Goal: Information Seeking & Learning: Learn about a topic

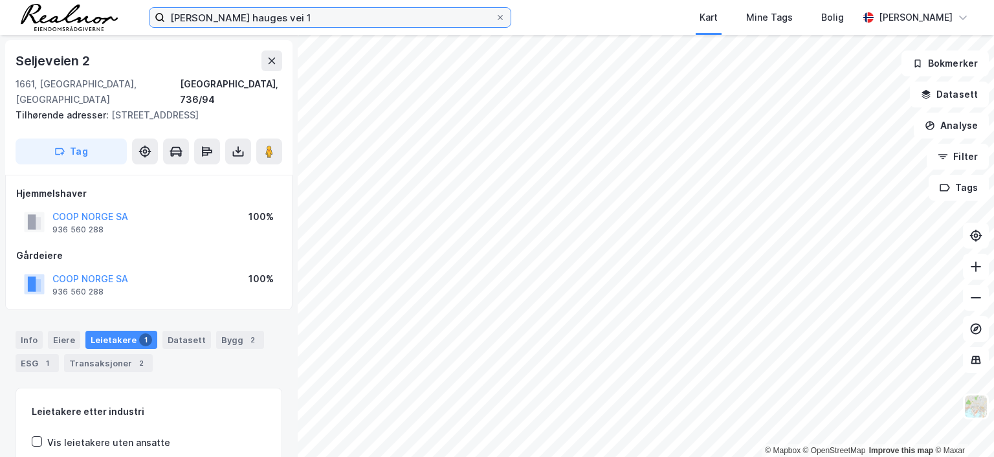
click at [322, 17] on input "[PERSON_NAME] hauges vei 1" at bounding box center [330, 17] width 330 height 19
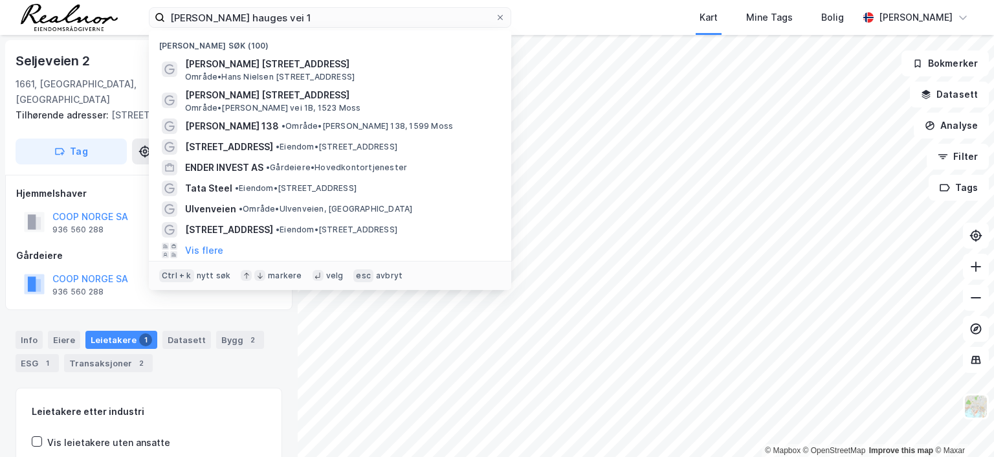
click at [595, 15] on div "Kart Mine Tags Bolig" at bounding box center [715, 17] width 285 height 35
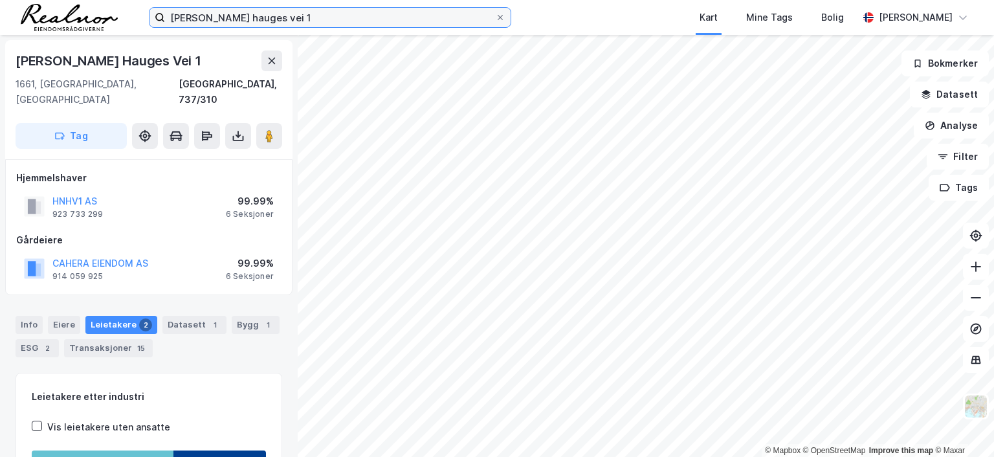
click at [298, 15] on input "[PERSON_NAME] hauges vei 1" at bounding box center [330, 17] width 330 height 19
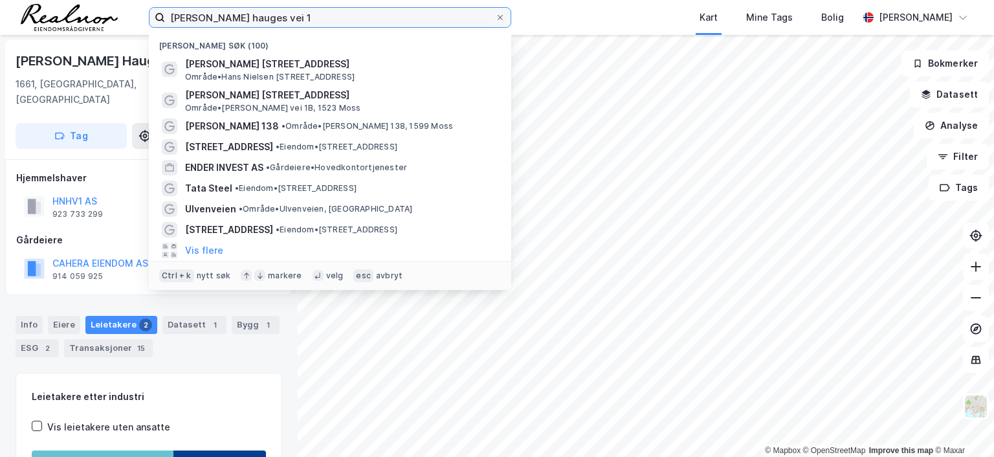
drag, startPoint x: 299, startPoint y: 15, endPoint x: 57, endPoint y: 12, distance: 242.1
click at [57, 12] on div "[PERSON_NAME] hauges vei 1 Nylige søk (100) [PERSON_NAME] vei 1 Område • [PERSO…" at bounding box center [497, 17] width 994 height 35
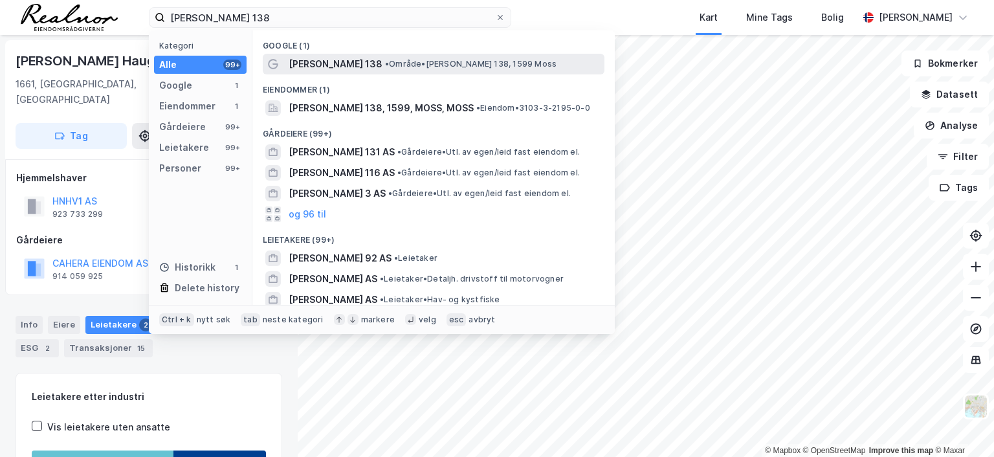
click at [356, 63] on span "[PERSON_NAME] 138" at bounding box center [336, 64] width 94 height 16
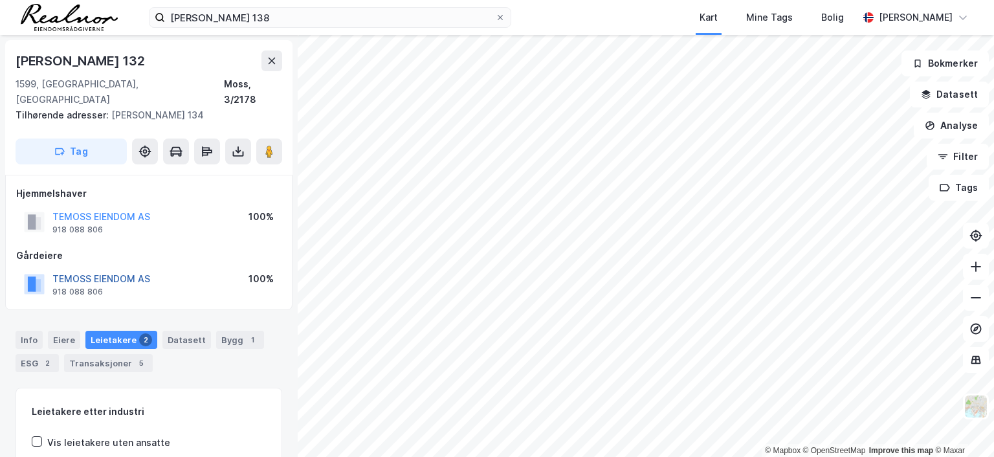
click at [0, 0] on button "TEMOSS EIENDOM AS" at bounding box center [0, 0] width 0 height 0
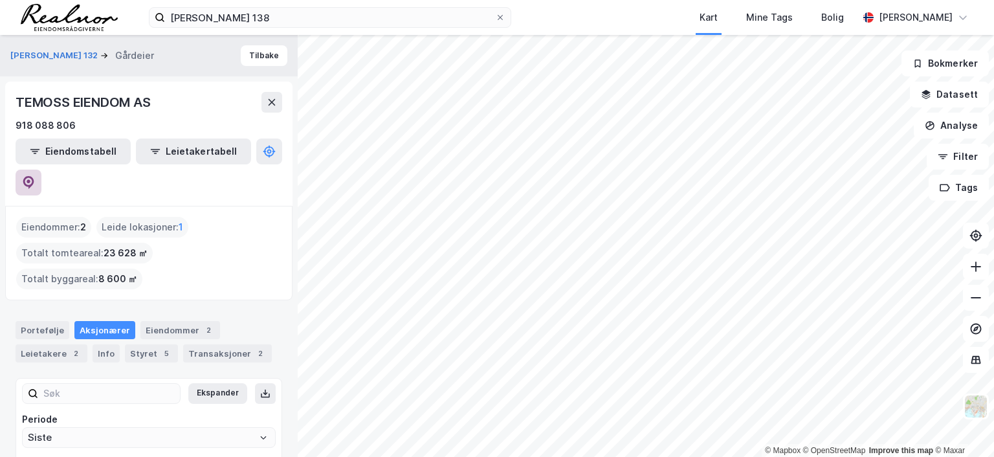
click at [34, 176] on icon at bounding box center [28, 182] width 11 height 13
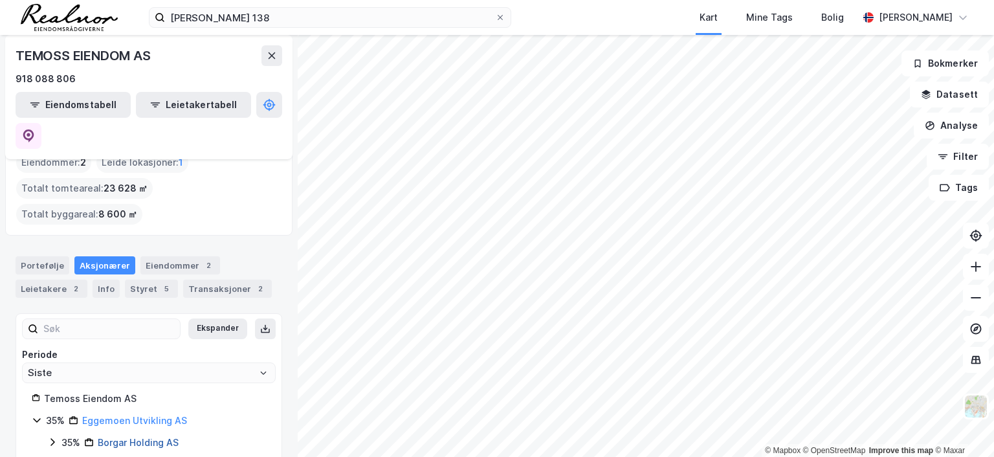
scroll to position [129, 0]
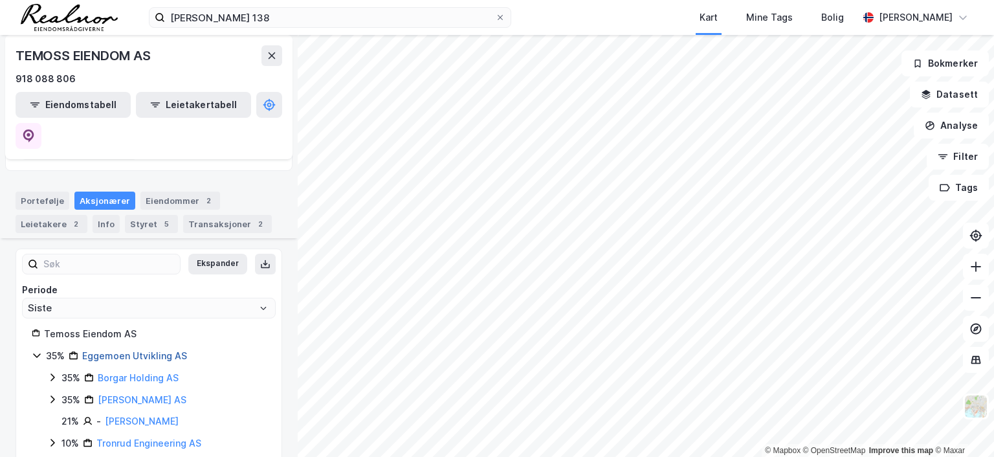
click at [136, 350] on link "Eggemoen Utvikling AS" at bounding box center [134, 355] width 105 height 11
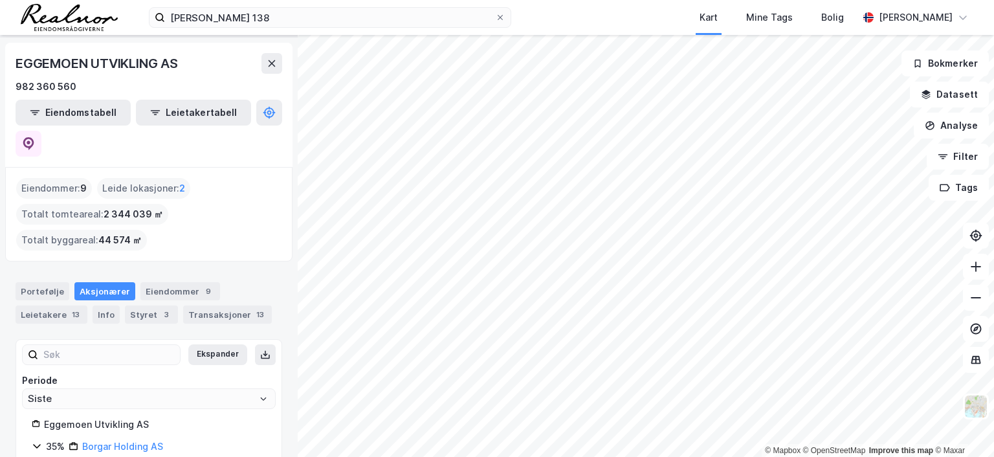
scroll to position [18, 0]
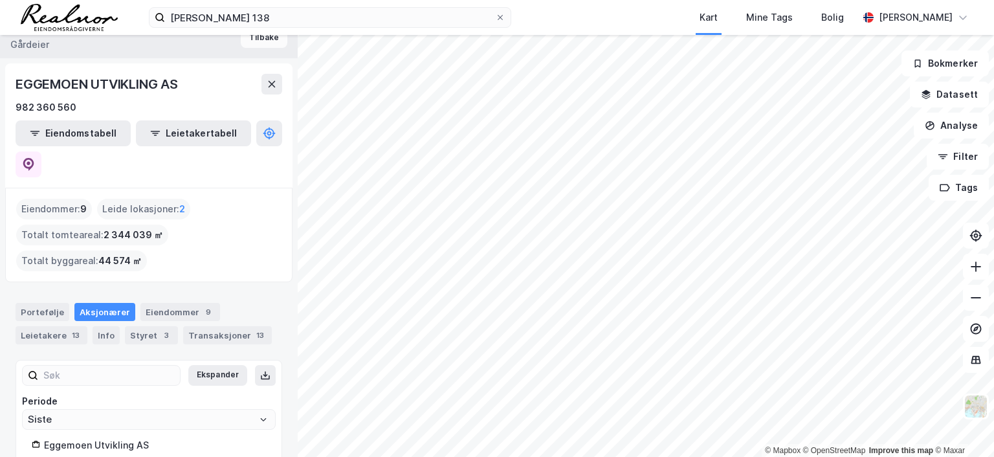
click at [251, 41] on button "Tilbake" at bounding box center [264, 37] width 47 height 21
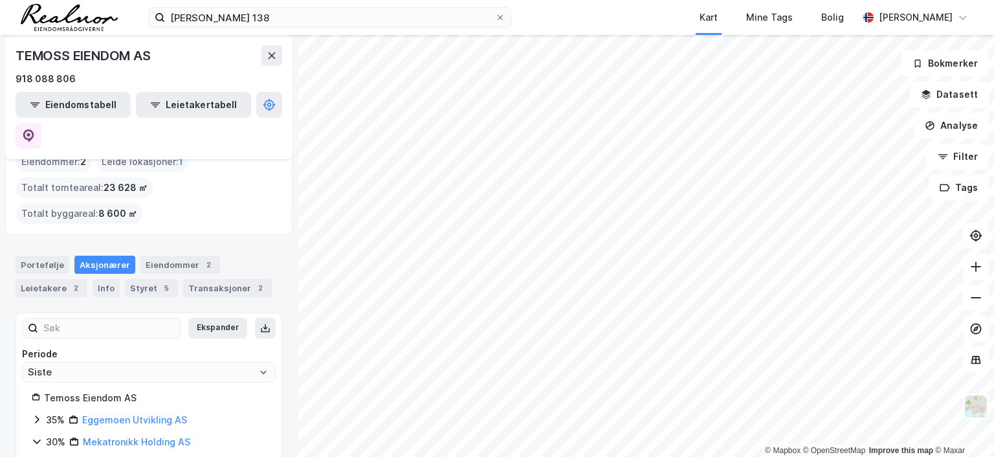
scroll to position [129, 0]
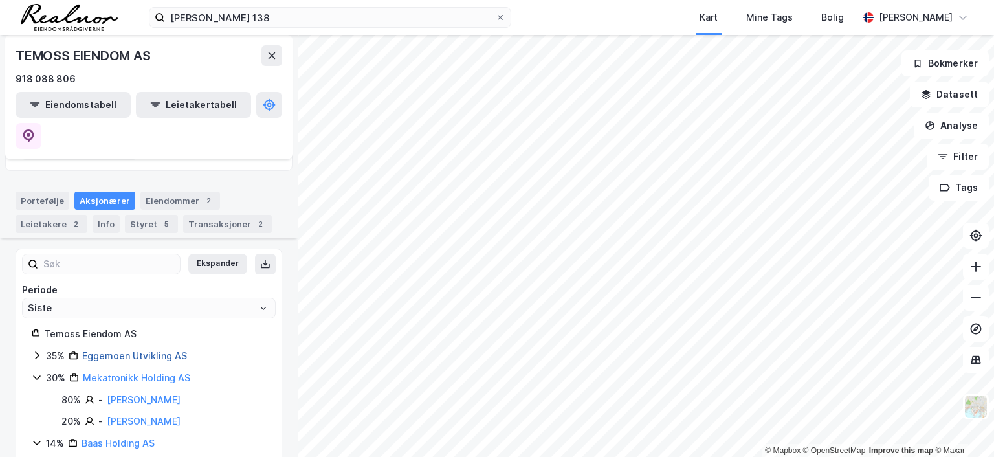
click at [140, 350] on link "Eggemoen Utvikling AS" at bounding box center [134, 355] width 105 height 11
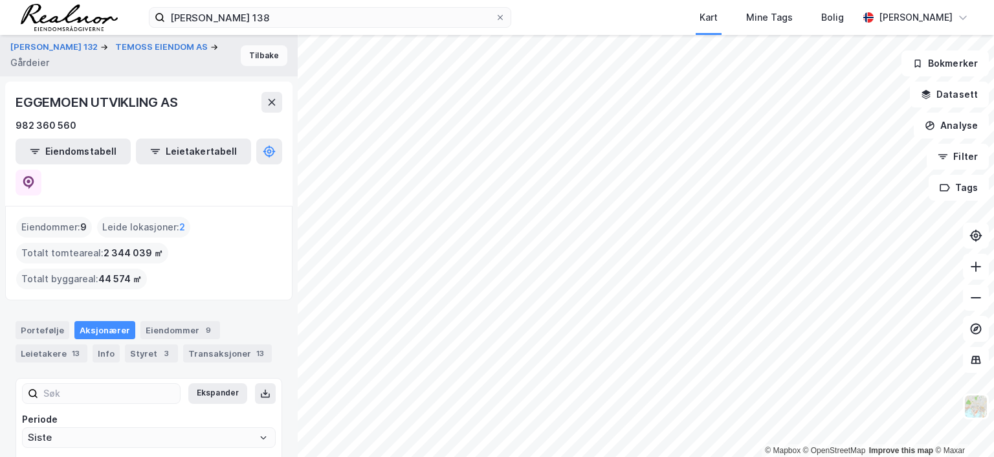
click at [256, 56] on button "Tilbake" at bounding box center [264, 55] width 47 height 21
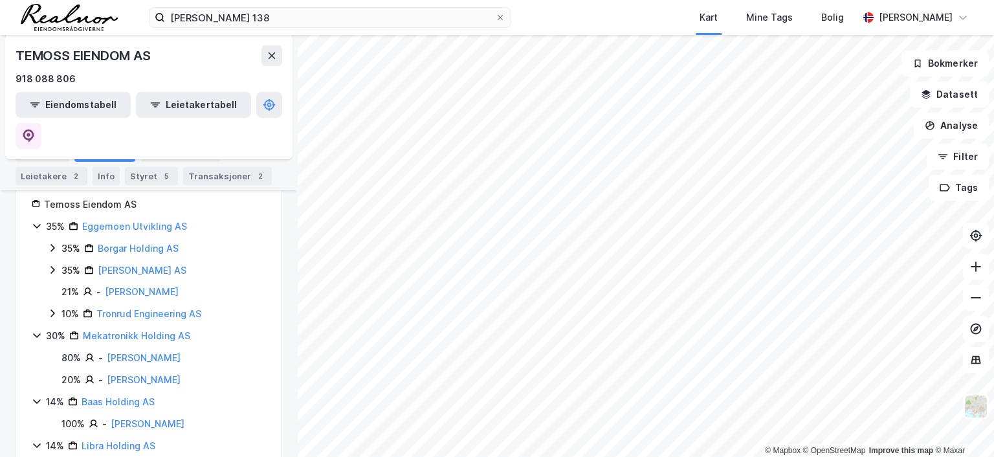
scroll to position [274, 0]
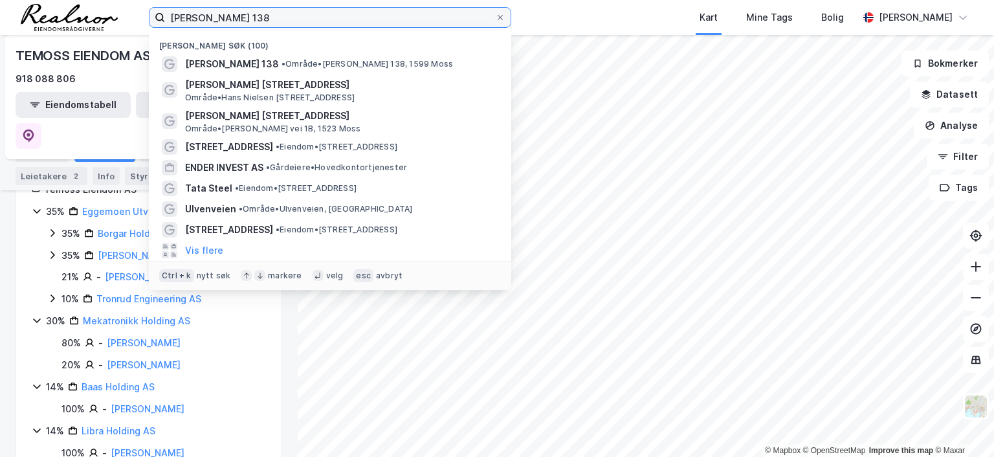
drag, startPoint x: 287, startPoint y: 16, endPoint x: 149, endPoint y: 10, distance: 138.0
click at [149, 10] on label "[PERSON_NAME] 138" at bounding box center [330, 17] width 362 height 21
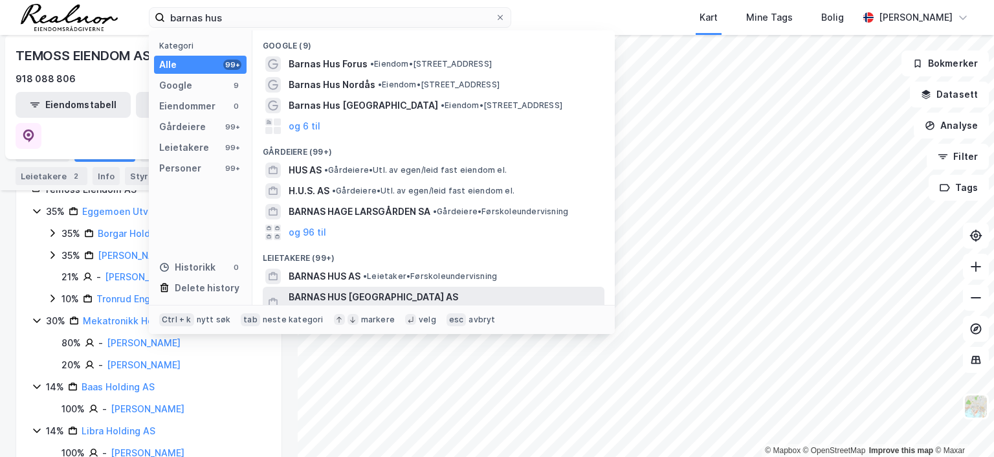
click at [384, 298] on span "BARNAS HUS [GEOGRAPHIC_DATA] AS" at bounding box center [444, 297] width 311 height 16
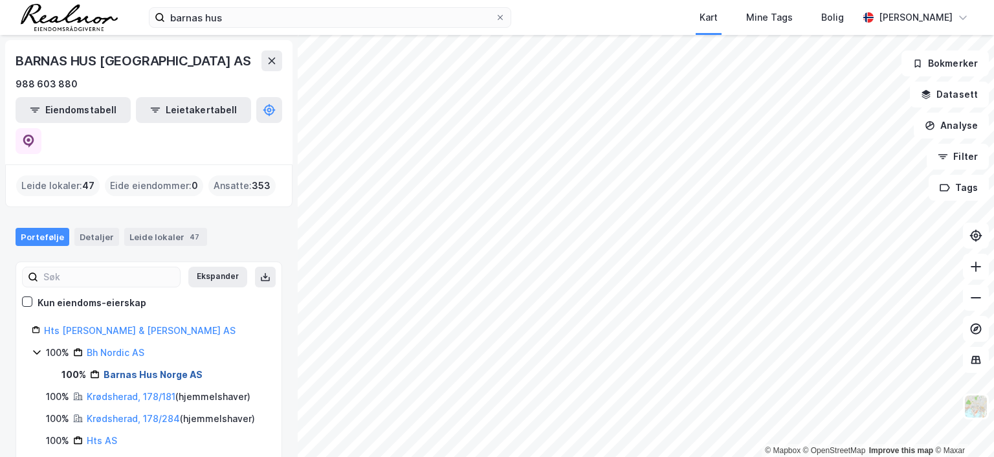
click at [170, 369] on link "Barnas Hus Norge AS" at bounding box center [153, 374] width 99 height 11
click at [34, 135] on icon at bounding box center [28, 141] width 11 height 13
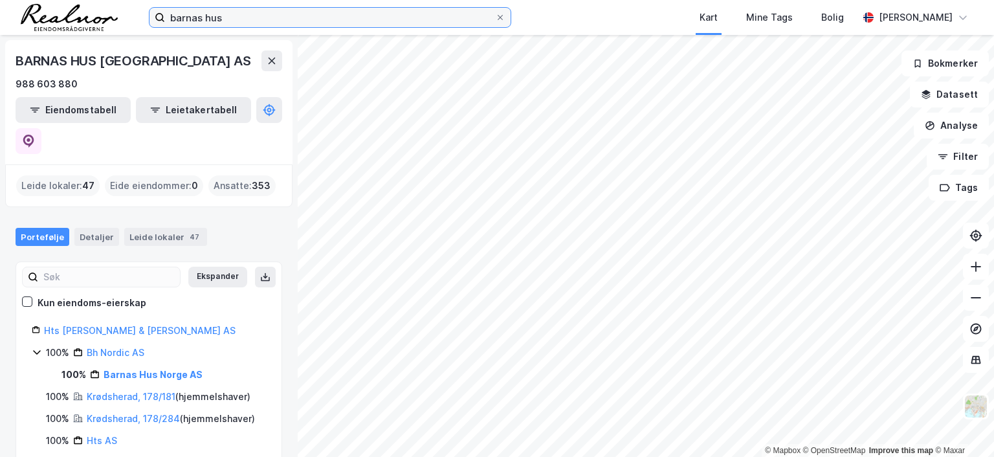
click at [240, 12] on input "barnas hus" at bounding box center [330, 17] width 330 height 19
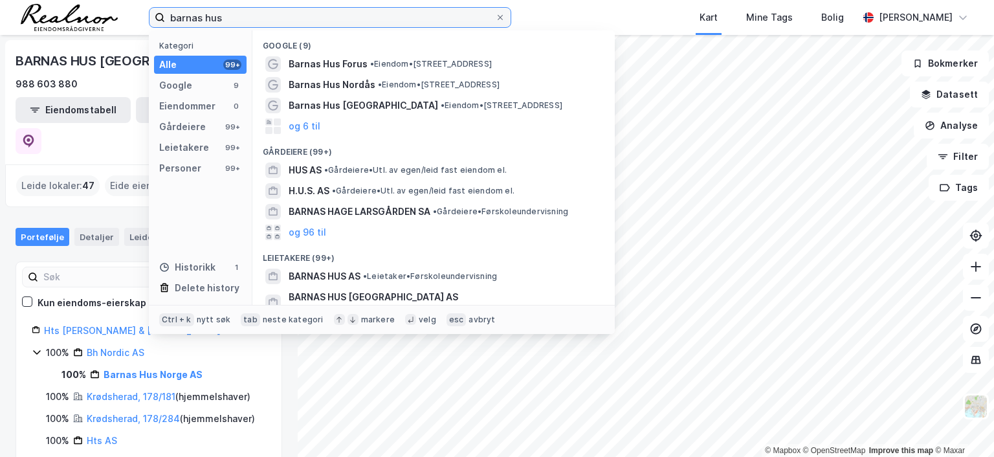
drag, startPoint x: 238, startPoint y: 17, endPoint x: 118, endPoint y: 5, distance: 120.4
click at [118, 5] on div "barnas hus Kategori Alle 99+ Google 9 Eiendommer 0 Gårdeiere 99+ Leietakere 99+…" at bounding box center [497, 17] width 994 height 35
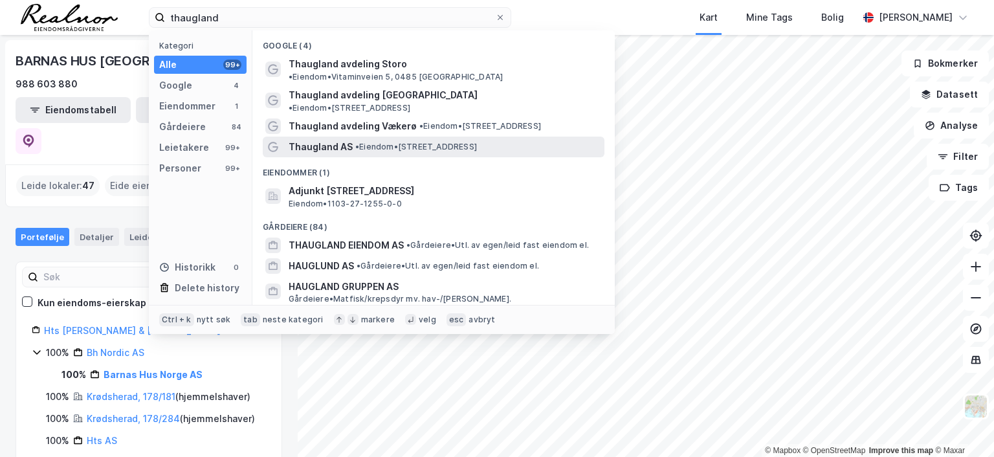
click at [364, 142] on span "• Eiendom • [STREET_ADDRESS]" at bounding box center [416, 147] width 122 height 10
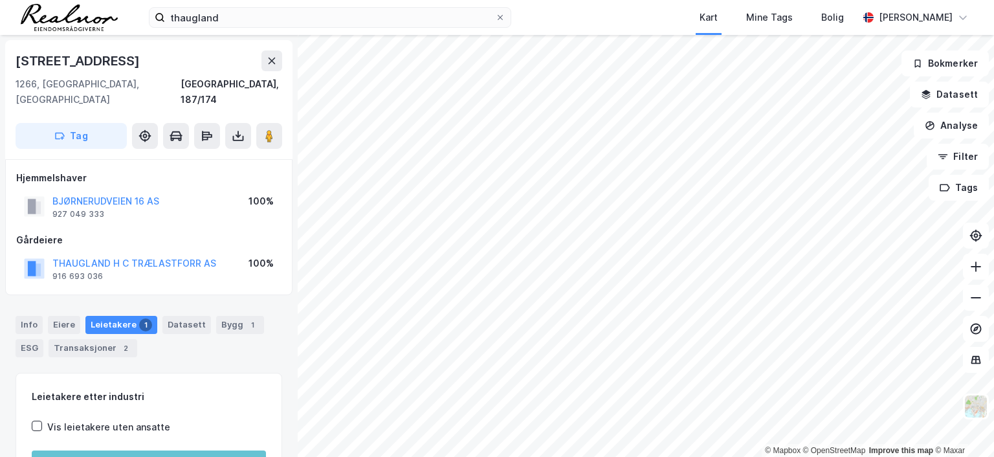
scroll to position [1, 0]
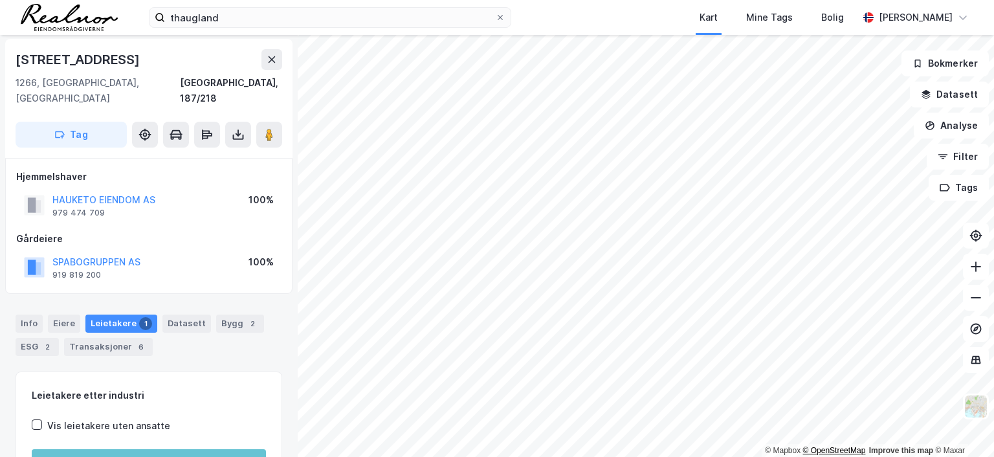
scroll to position [1, 0]
click at [264, 128] on icon at bounding box center [269, 134] width 13 height 13
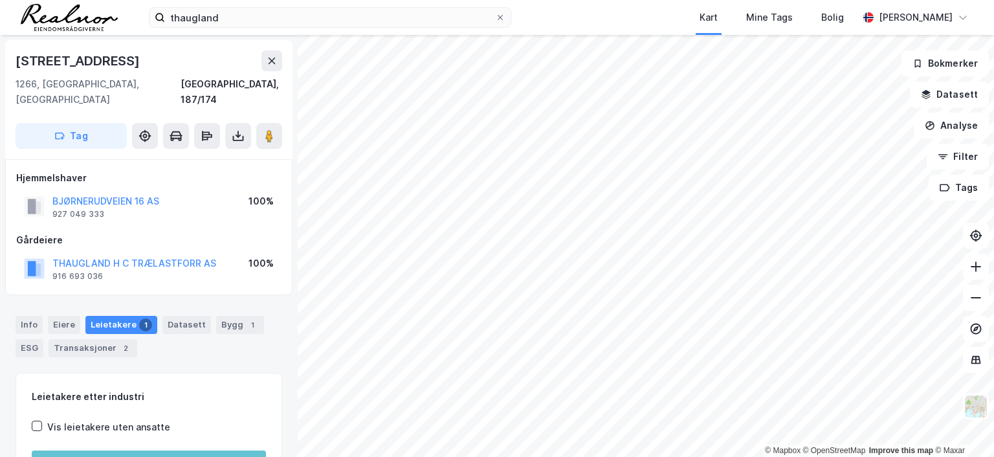
click at [274, 372] on div "[STREET_ADDRESS], [GEOGRAPHIC_DATA], 187/174 Tag Hjemmelshaver BJØRNERUDVEIEN 1…" at bounding box center [149, 246] width 298 height 422
click at [35, 316] on div "Info" at bounding box center [29, 325] width 27 height 18
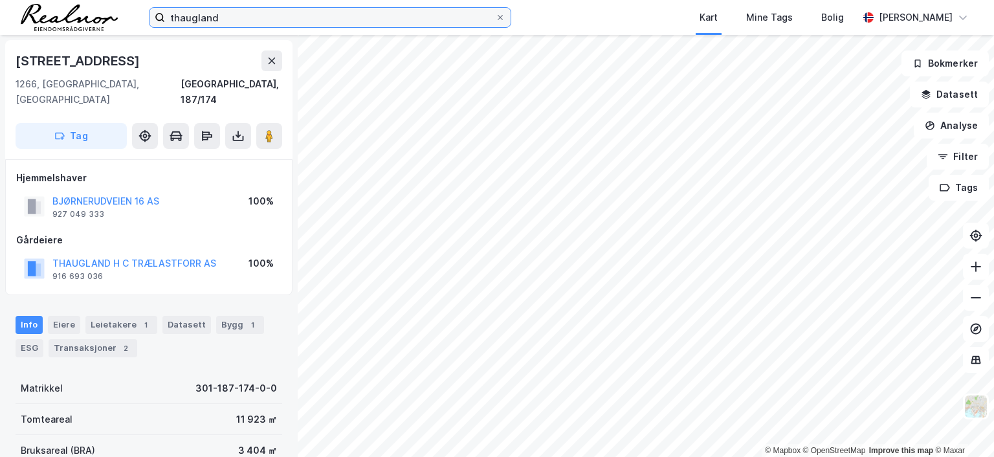
click at [225, 14] on input "thaugland" at bounding box center [330, 17] width 330 height 19
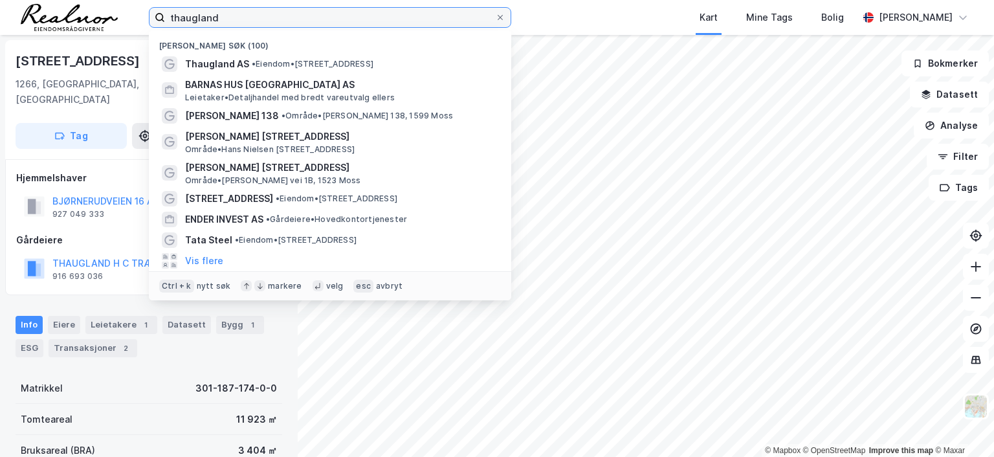
drag, startPoint x: 236, startPoint y: 19, endPoint x: 144, endPoint y: 14, distance: 92.0
click at [144, 14] on div "[PERSON_NAME] søk (100) [GEOGRAPHIC_DATA] AS • Eiendom • [STREET_ADDRESS] BARNA…" at bounding box center [497, 17] width 994 height 35
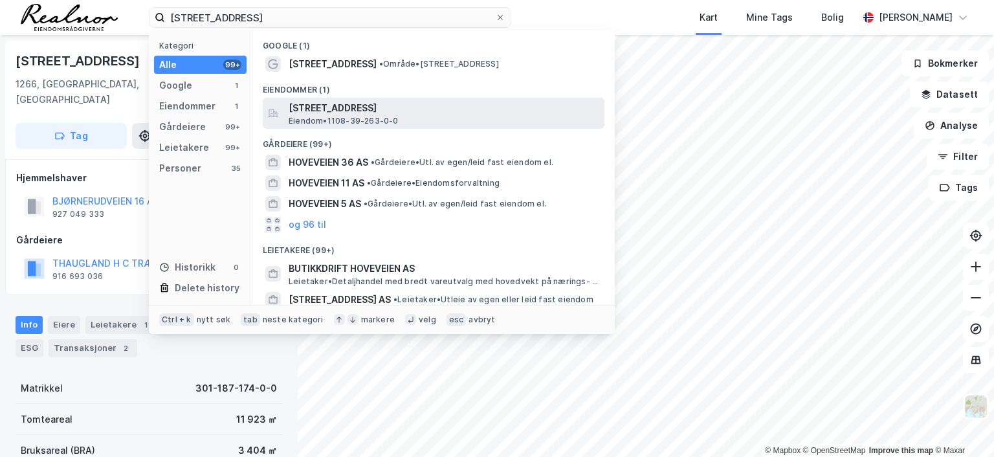
click at [371, 107] on span "[STREET_ADDRESS]" at bounding box center [444, 108] width 311 height 16
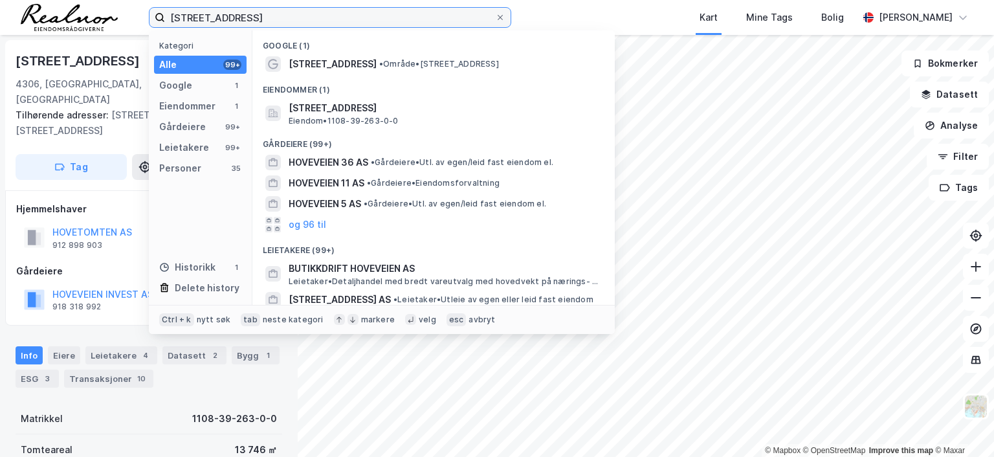
drag, startPoint x: 245, startPoint y: 19, endPoint x: 49, endPoint y: 3, distance: 196.8
click at [49, 3] on div "hoveveien 46 Kategori Alle 99+ Google 1 Eiendommer 1 Gårdeiere 99+ Leietakere 9…" at bounding box center [497, 17] width 994 height 35
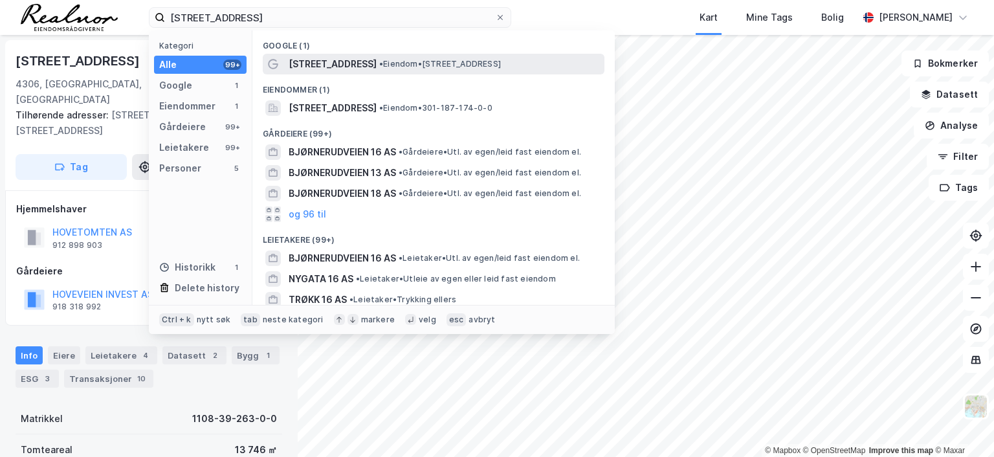
click at [379, 67] on span "•" at bounding box center [381, 64] width 4 height 10
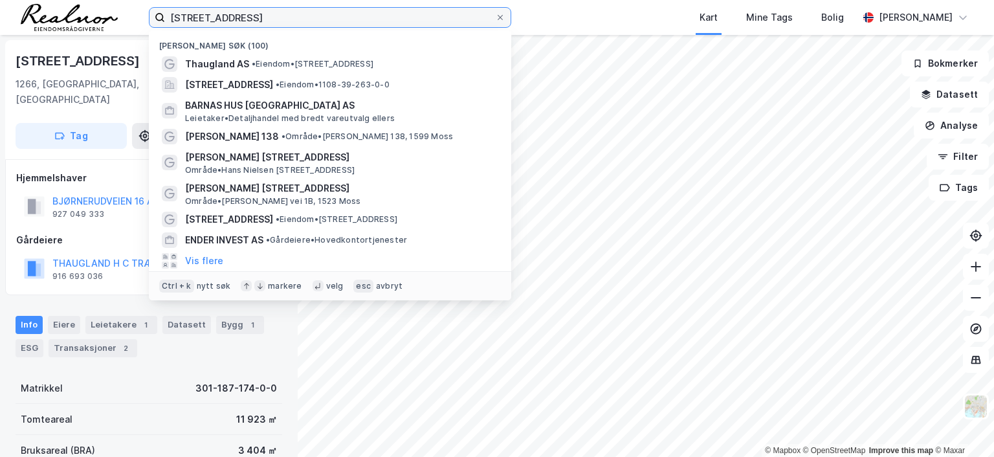
drag, startPoint x: 267, startPoint y: 16, endPoint x: 60, endPoint y: 10, distance: 206.5
click at [62, 10] on div "bjørnerudveien 16 Nylige søk (100) [GEOGRAPHIC_DATA] AS • Eiendom • [STREET_ADD…" at bounding box center [497, 17] width 994 height 35
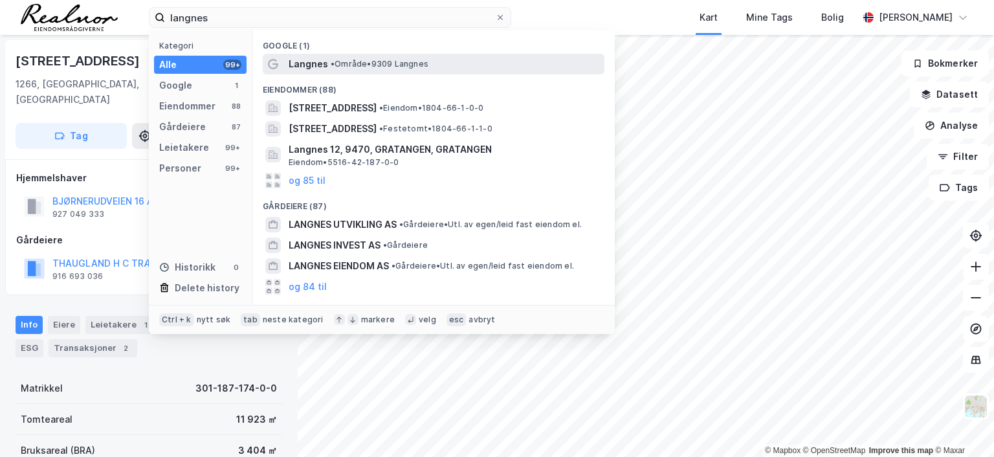
click at [371, 68] on span "• Område • 9309 [GEOGRAPHIC_DATA]" at bounding box center [380, 64] width 98 height 10
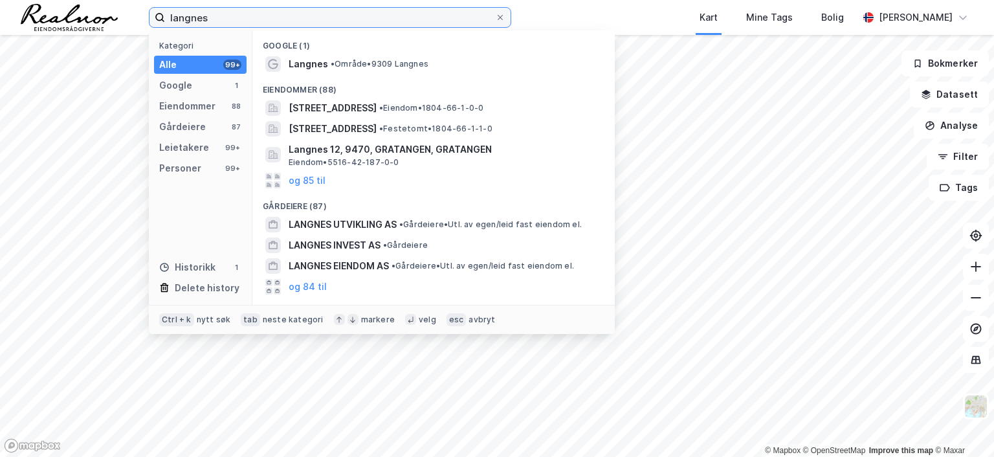
click at [272, 15] on input "langnes" at bounding box center [330, 17] width 330 height 19
drag, startPoint x: 238, startPoint y: 23, endPoint x: 29, endPoint y: 8, distance: 209.6
click at [30, 8] on div "langnes Kategori Alle 99+ Google 1 Eiendommer 88 Gårdeiere 87 Leietakere 99+ Pe…" at bounding box center [497, 17] width 994 height 35
type input "t"
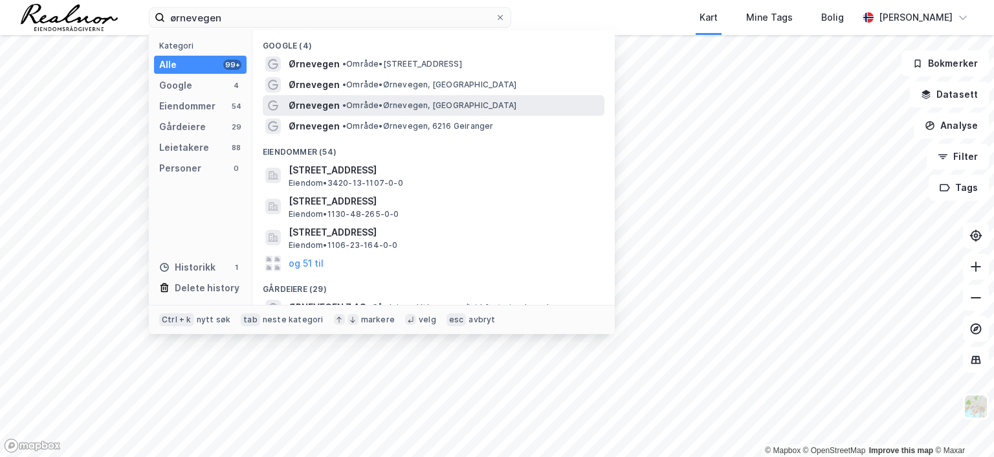
click at [342, 104] on span "•" at bounding box center [344, 105] width 4 height 10
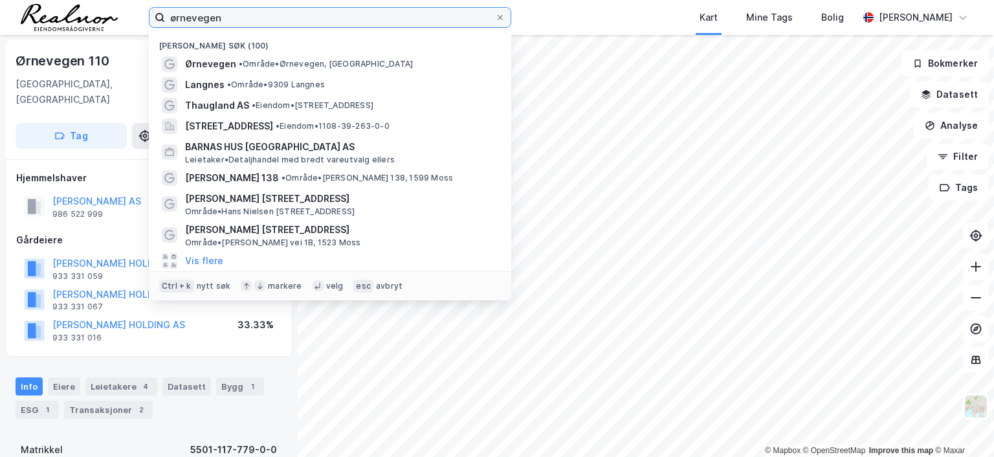
click at [223, 15] on input "ørnevegen" at bounding box center [330, 17] width 330 height 19
drag, startPoint x: 233, startPoint y: 16, endPoint x: 88, endPoint y: 5, distance: 145.4
click at [88, 5] on div "ørnevegen Nylige søk (100) Ørnevegen • Område • [STREET_ADDRESS] • Område • 930…" at bounding box center [497, 17] width 994 height 35
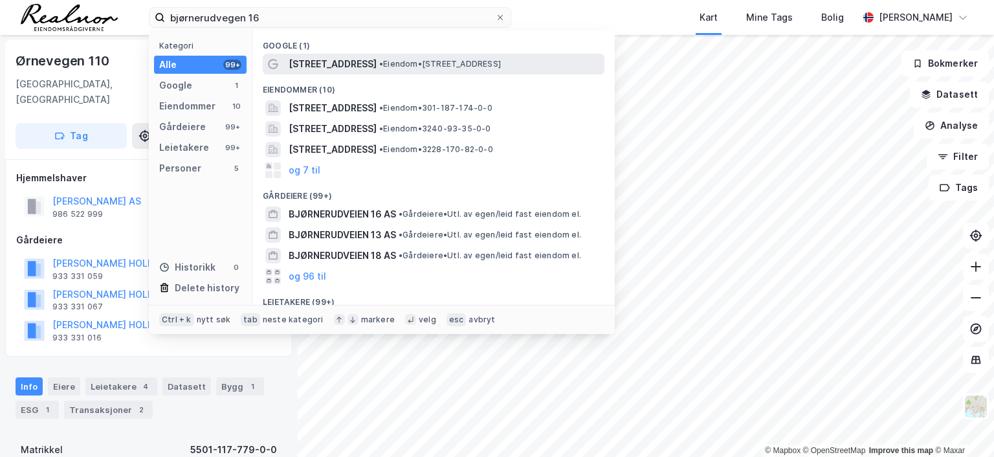
click at [321, 59] on span "[STREET_ADDRESS]" at bounding box center [333, 64] width 88 height 16
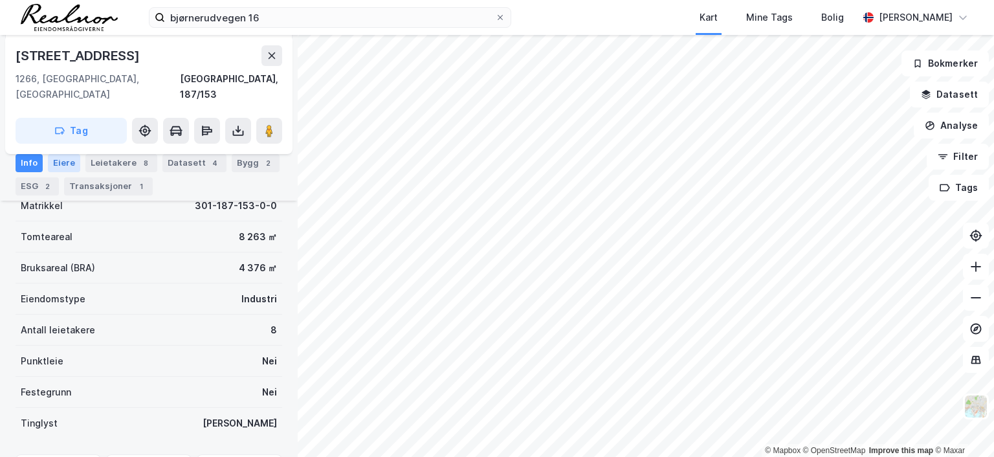
click at [67, 166] on div "Eiere" at bounding box center [64, 163] width 32 height 18
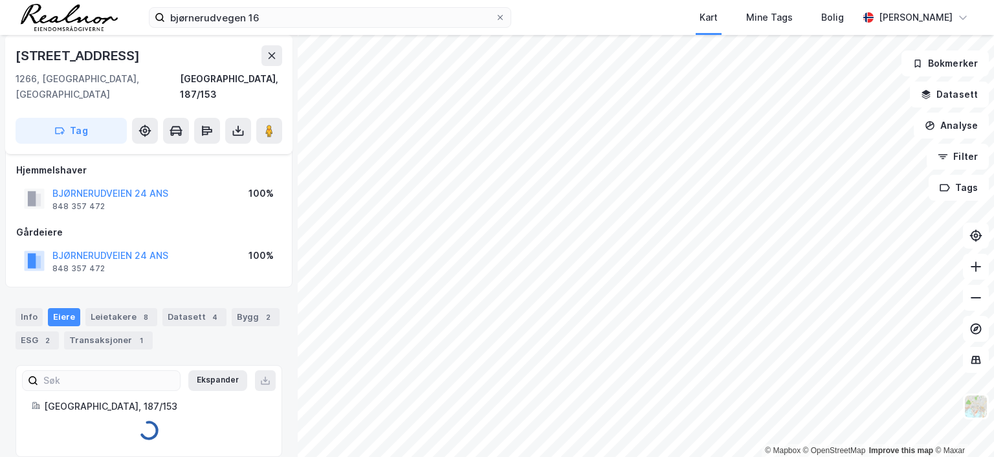
scroll to position [25, 0]
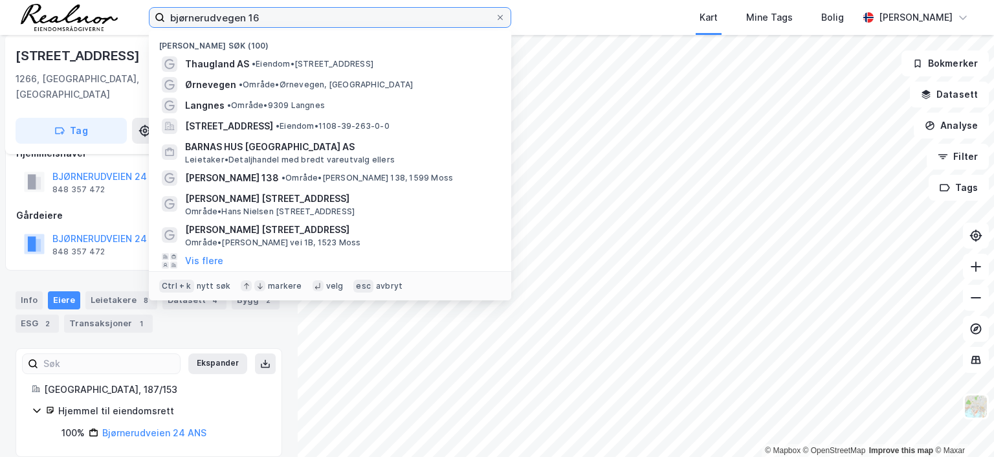
click at [259, 12] on input "bjørnerudvegen 16" at bounding box center [330, 17] width 330 height 19
drag, startPoint x: 266, startPoint y: 17, endPoint x: -11, endPoint y: 8, distance: 277.1
click at [0, 8] on html "bjørnerudvegen 16 Nylige søk (100) [GEOGRAPHIC_DATA] AS • Eiendom • [STREET_ADD…" at bounding box center [497, 228] width 994 height 457
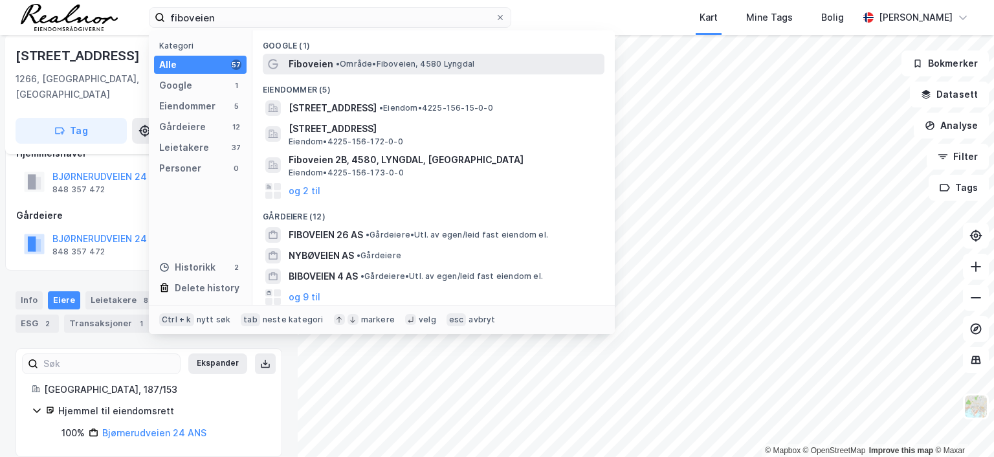
click at [333, 61] on div "Fiboveien • Område • Fiboveien, 4580 Lyngdal" at bounding box center [445, 64] width 313 height 16
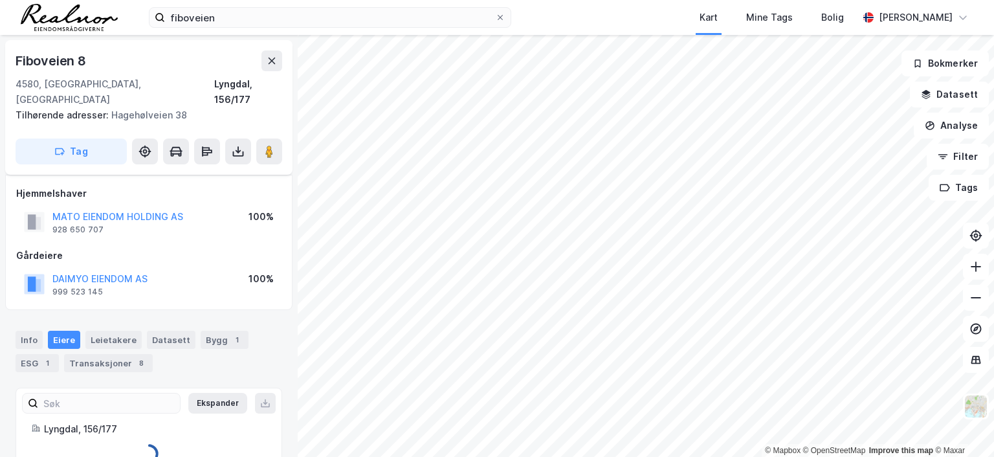
scroll to position [23, 0]
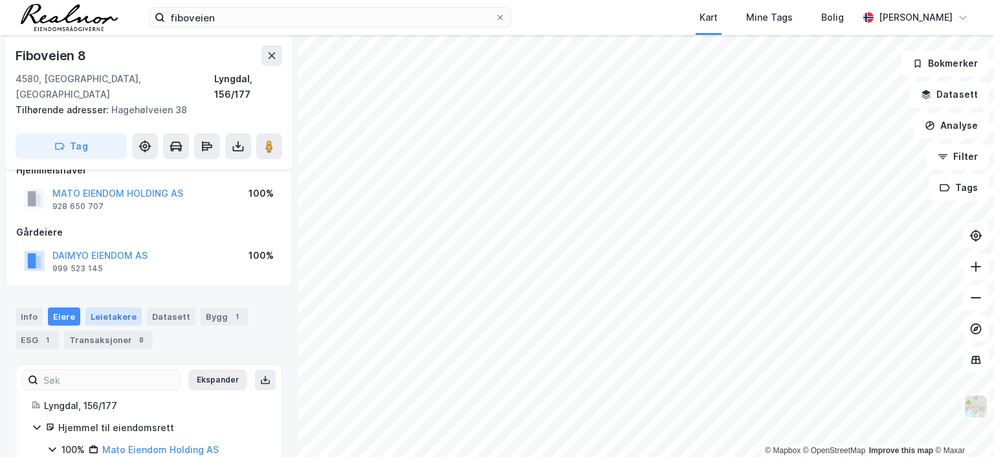
click at [110, 307] on div "Leietakere" at bounding box center [113, 316] width 56 height 18
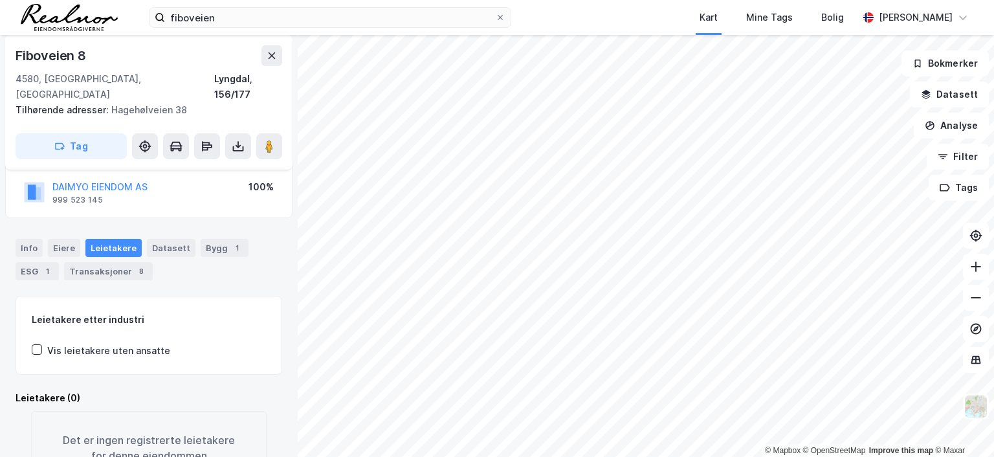
scroll to position [135, 0]
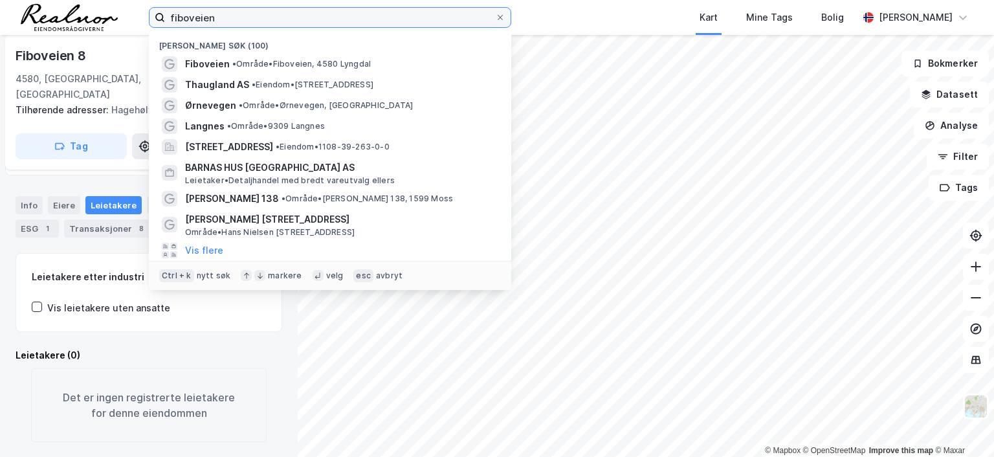
click at [269, 17] on input "fiboveien" at bounding box center [330, 17] width 330 height 19
drag, startPoint x: 243, startPoint y: 17, endPoint x: 92, endPoint y: 12, distance: 150.9
click at [92, 12] on div "fiboveien Nylige søk (100) Fiboveien • Område • Fiboveien, 4580 Lyngdal Thaugla…" at bounding box center [497, 17] width 994 height 35
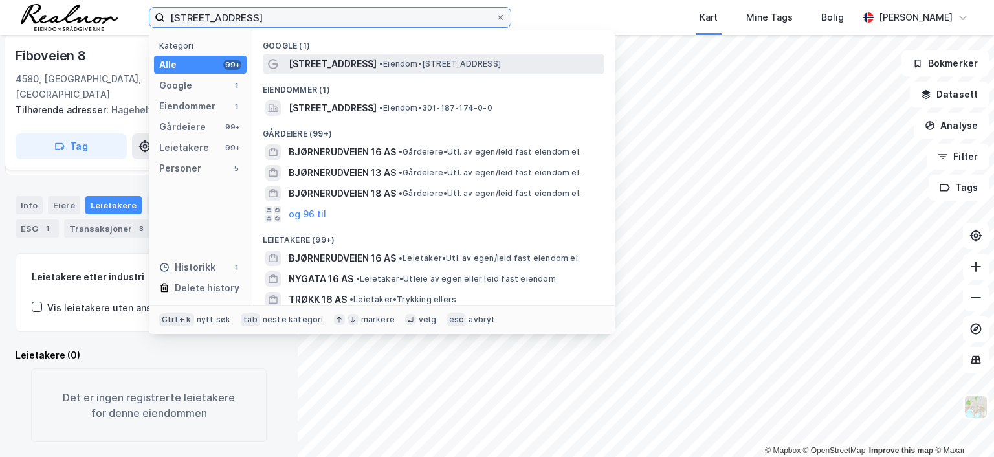
type input "[STREET_ADDRESS]"
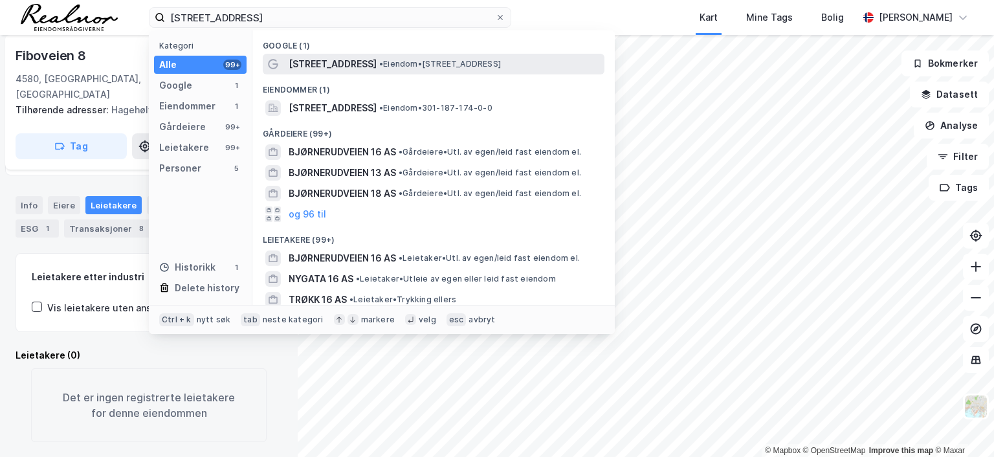
click at [379, 63] on span "•" at bounding box center [381, 64] width 4 height 10
